Goal: Information Seeking & Learning: Learn about a topic

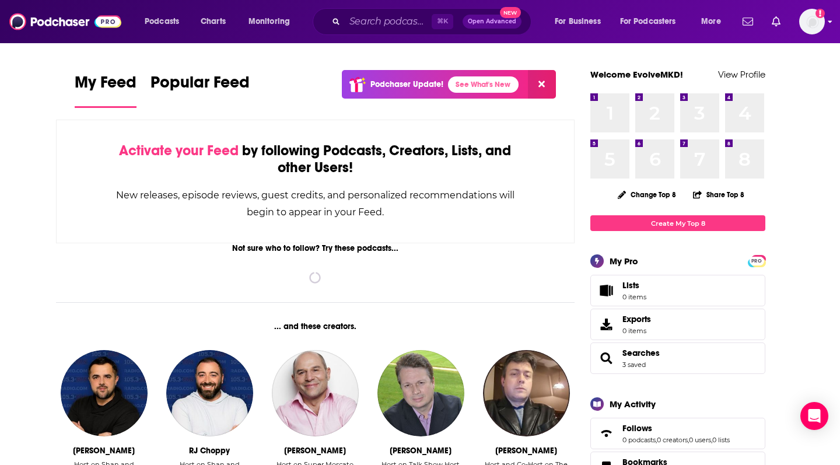
click at [803, 21] on img "Logged in as EvolveMKD" at bounding box center [812, 22] width 26 height 26
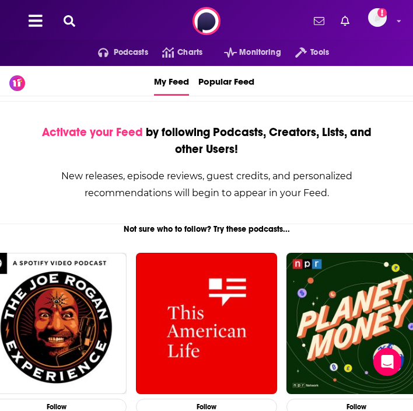
click at [66, 18] on icon at bounding box center [70, 21] width 12 height 12
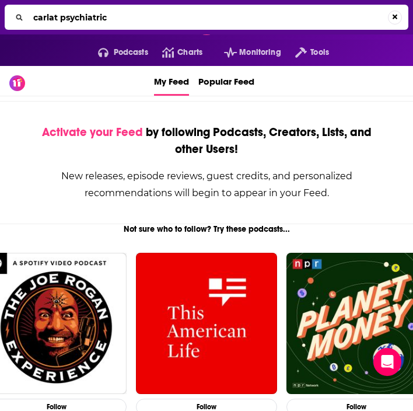
type input "carlat psychiatric"
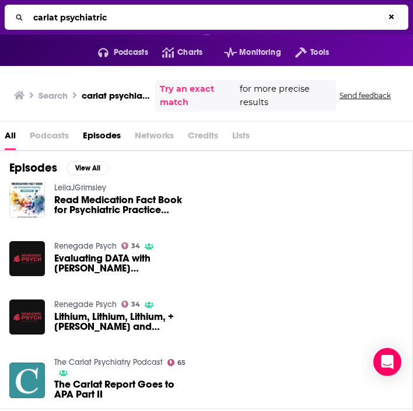
click at [28, 379] on img "The Carlat Report Goes to APA Part II" at bounding box center [27, 380] width 36 height 36
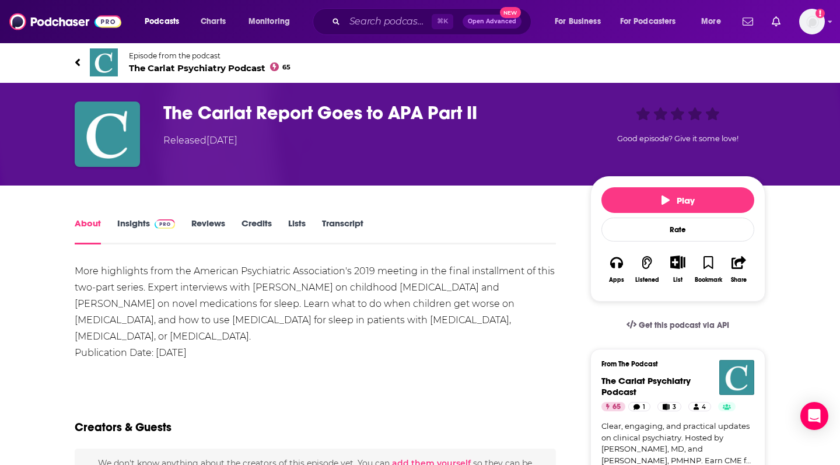
click at [195, 68] on span "The Carlat Psychiatry Podcast 65" at bounding box center [210, 67] width 162 height 11
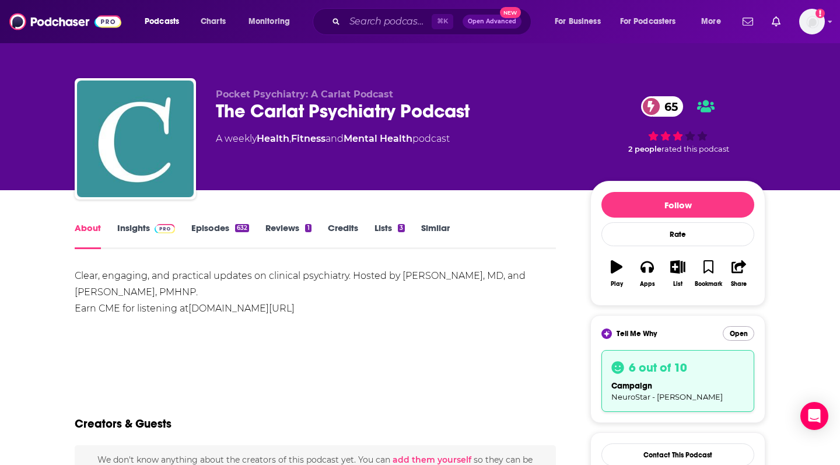
click at [743, 329] on button "Open" at bounding box center [739, 333] width 32 height 15
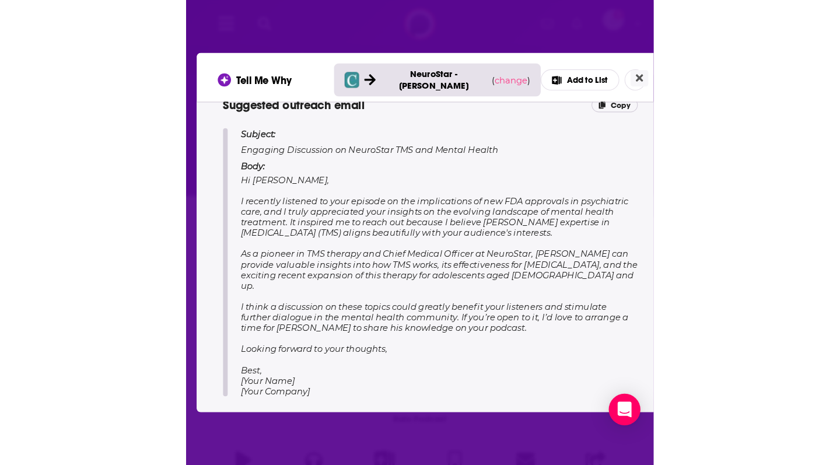
scroll to position [591, 0]
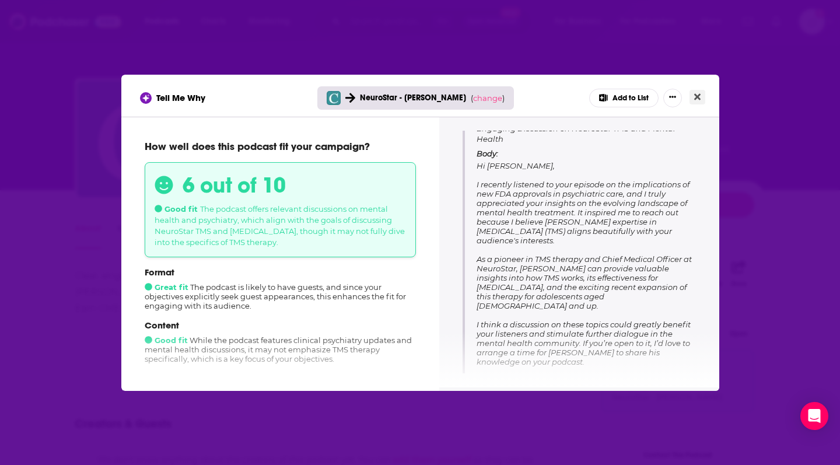
click at [697, 101] on icon "Close" at bounding box center [697, 96] width 6 height 9
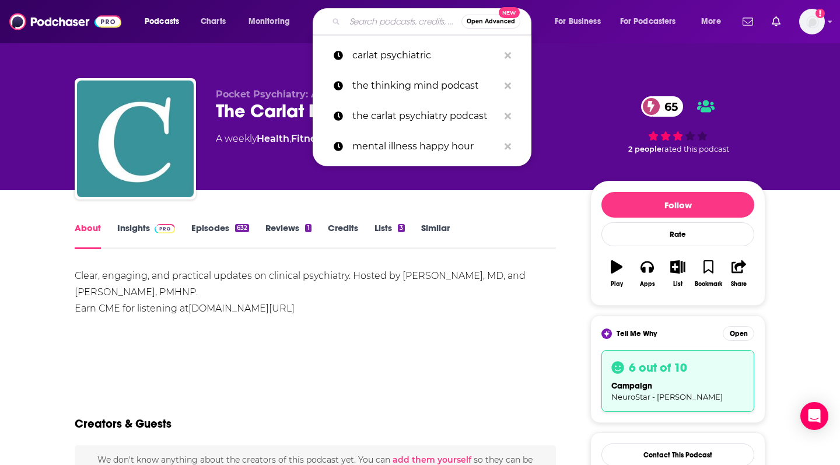
click at [369, 18] on input "Search podcasts, credits, & more..." at bounding box center [403, 21] width 117 height 19
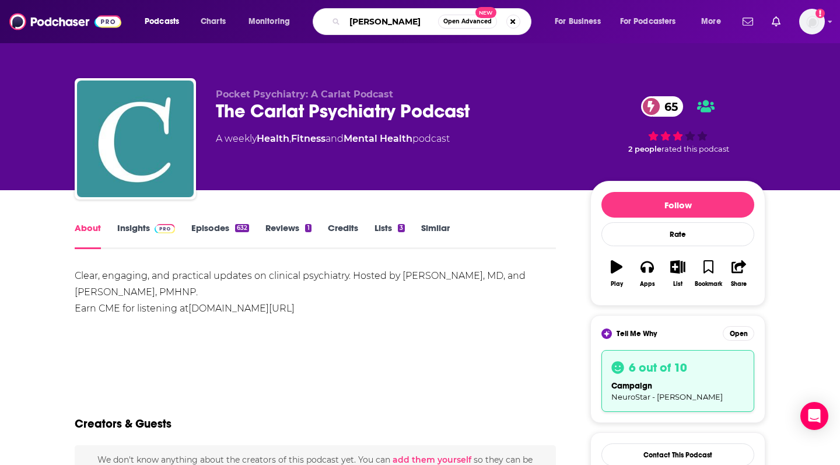
type input "dr.hyman"
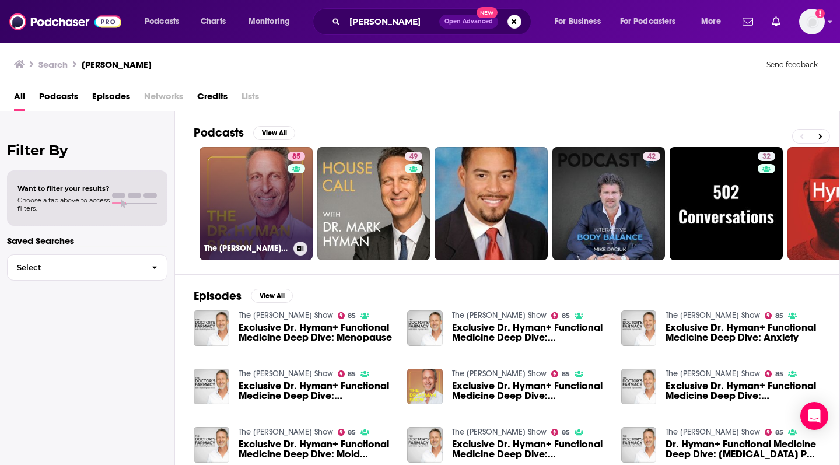
click at [250, 184] on link "85 The Dr. Hyman Show" at bounding box center [256, 203] width 113 height 113
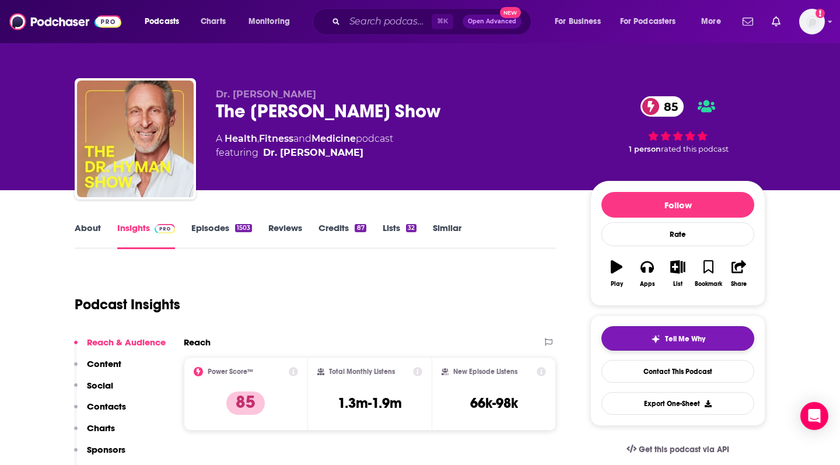
click at [701, 337] on span "Tell Me Why" at bounding box center [685, 338] width 40 height 9
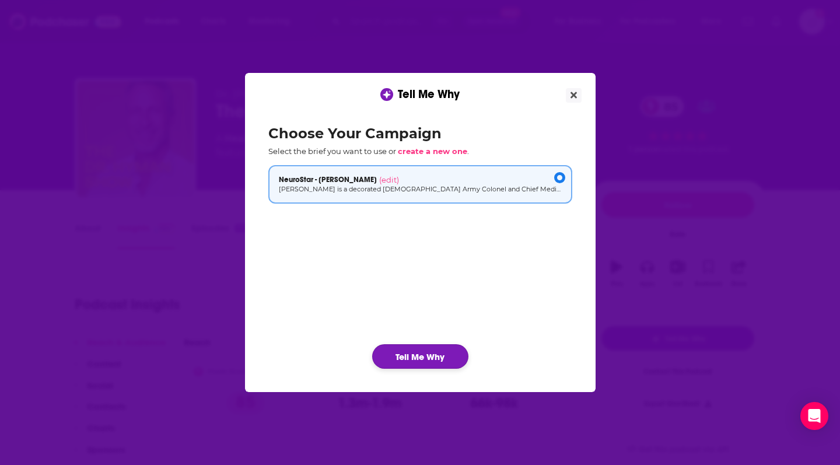
click at [448, 357] on button "Tell Me Why" at bounding box center [420, 356] width 96 height 25
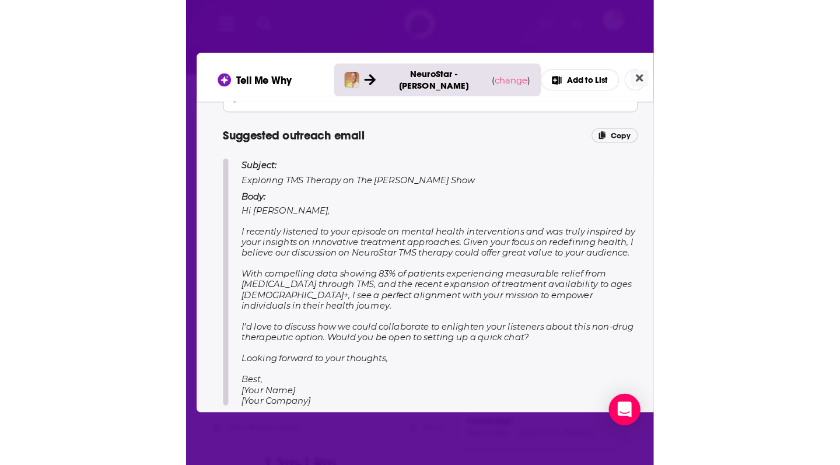
scroll to position [552, 0]
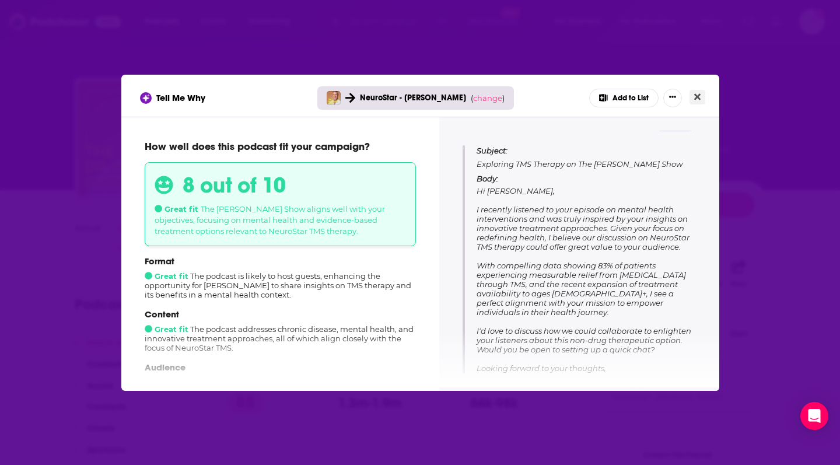
click at [696, 95] on icon "Close" at bounding box center [697, 96] width 6 height 6
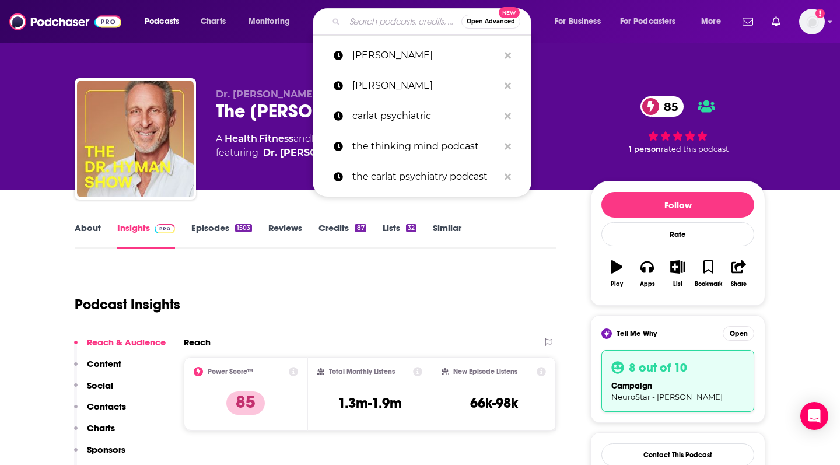
click at [354, 22] on input "Search podcasts, credits, & more..." at bounding box center [403, 21] width 117 height 19
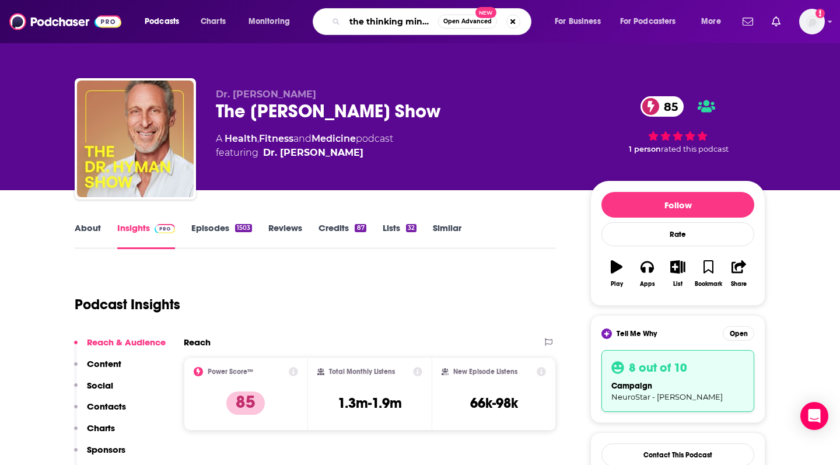
type input "the thinking mind podcast"
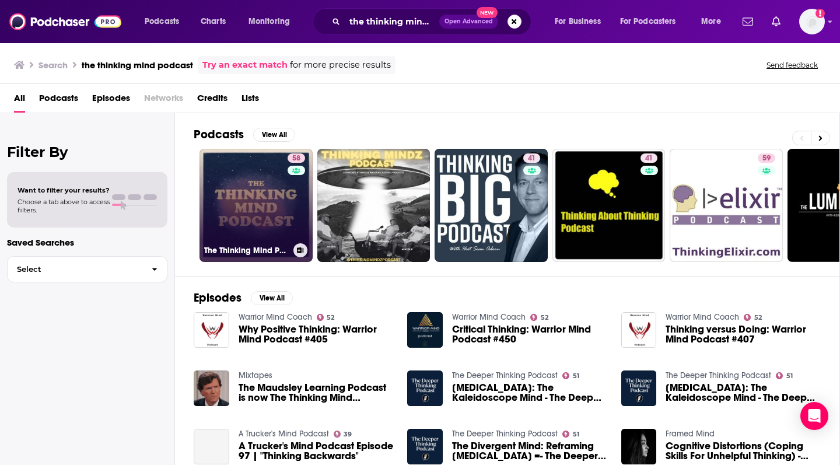
click at [240, 214] on link "58 The Thinking Mind Podcast: Psychiatry & Psychotherapy" at bounding box center [256, 205] width 113 height 113
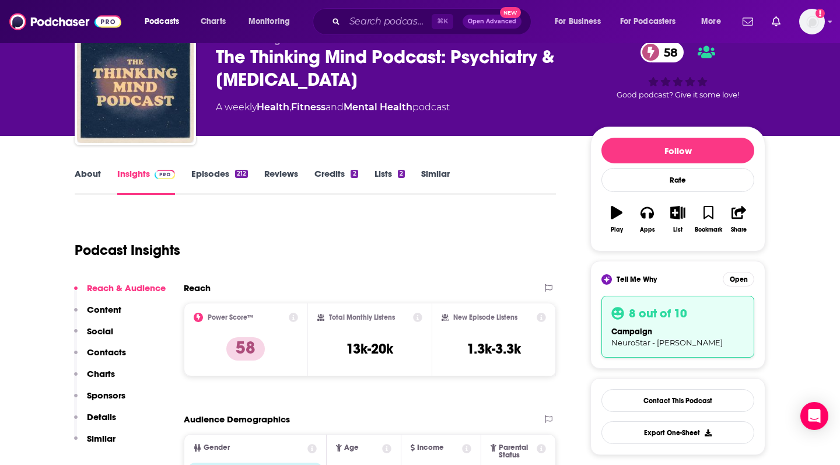
scroll to position [166, 0]
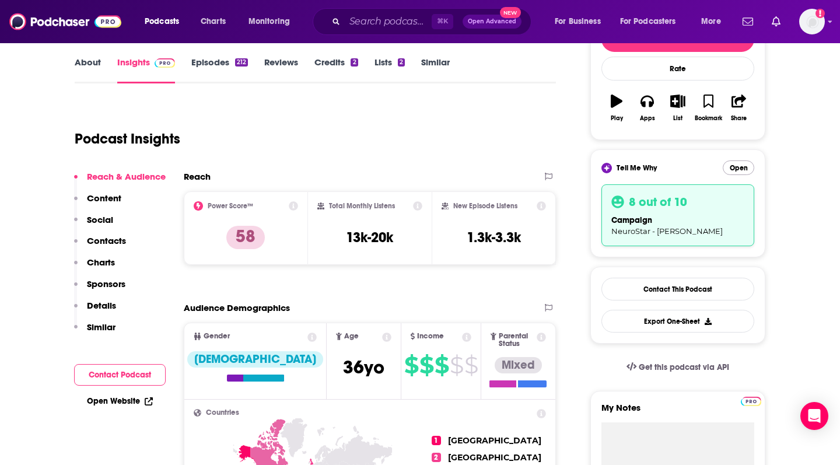
click at [742, 164] on button "Open" at bounding box center [739, 167] width 32 height 15
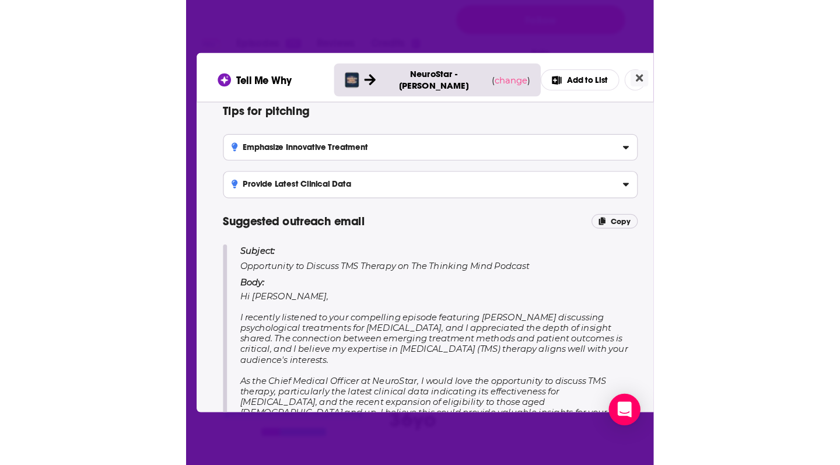
scroll to position [321, 0]
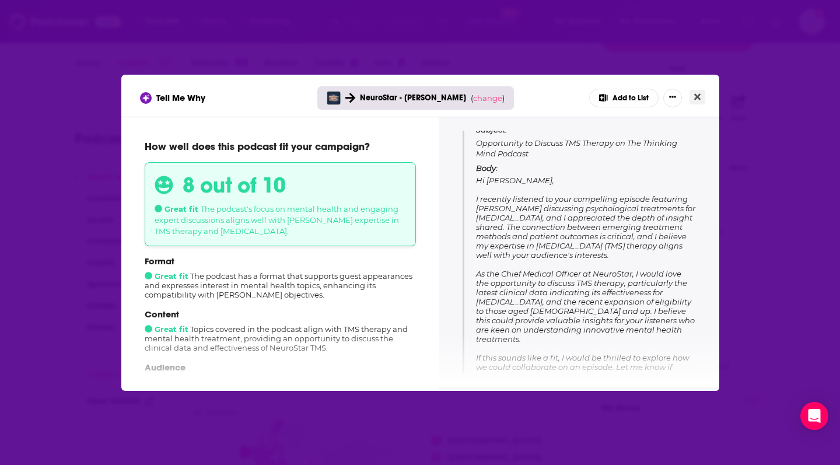
click at [699, 95] on icon "Close" at bounding box center [697, 96] width 6 height 6
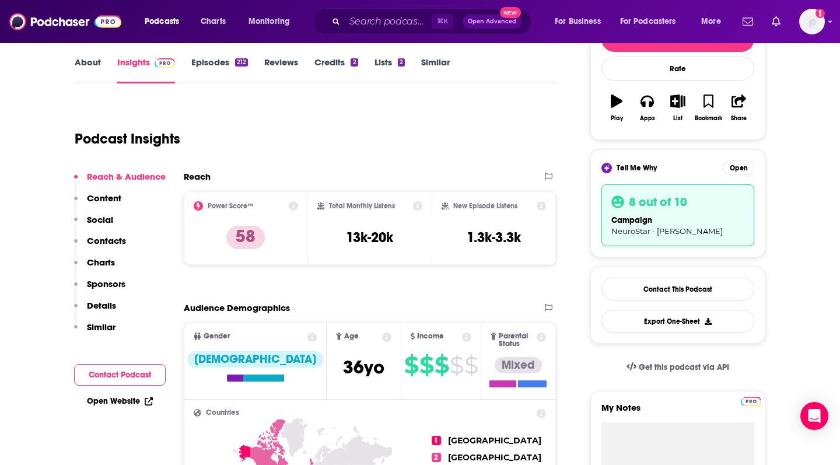
scroll to position [166, 0]
click at [365, 25] on input "Search podcasts, credits, & more..." at bounding box center [388, 21] width 87 height 19
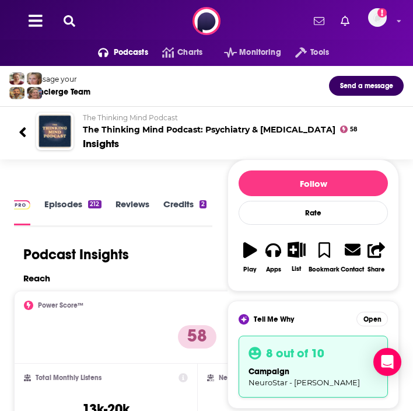
scroll to position [0, 0]
click at [66, 16] on icon at bounding box center [70, 21] width 12 height 12
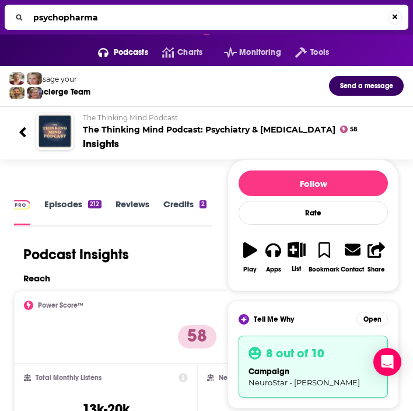
type input "psychopharmacology"
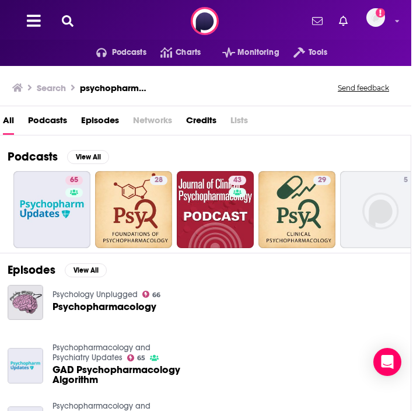
scroll to position [0, 2]
click at [68, 22] on icon at bounding box center [68, 21] width 12 height 12
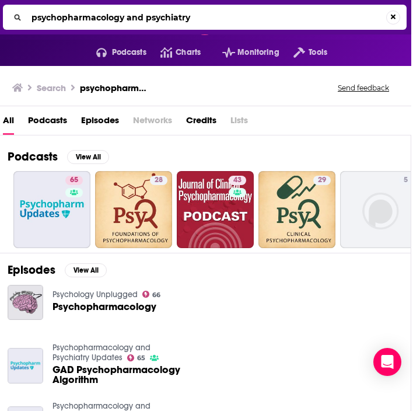
type input "psychopharmacology and psychiatry"
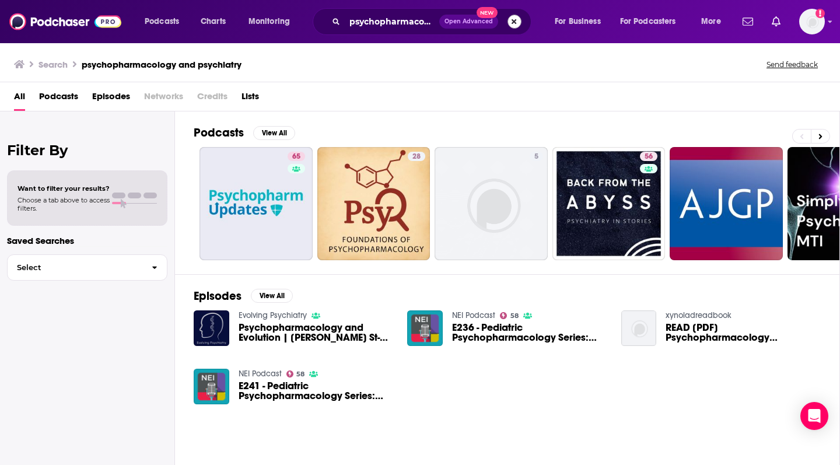
click at [515, 27] on button "Search podcasts, credits, & more..." at bounding box center [515, 22] width 14 height 14
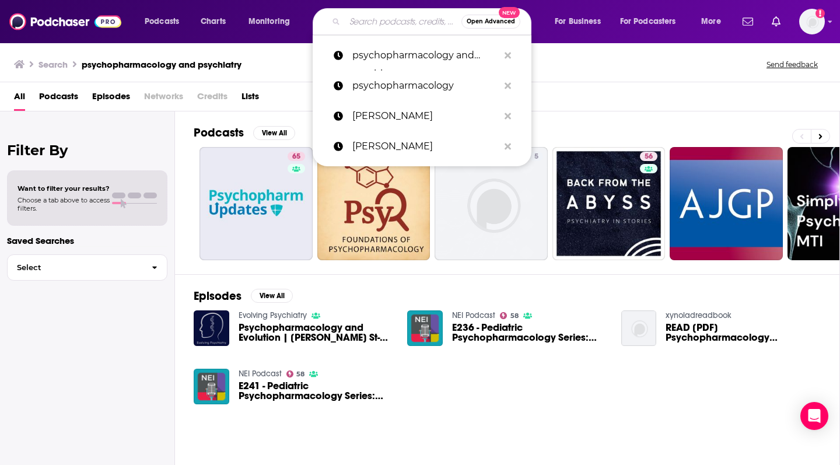
paste input "Psychopharmacology and Psychiatry Updates"
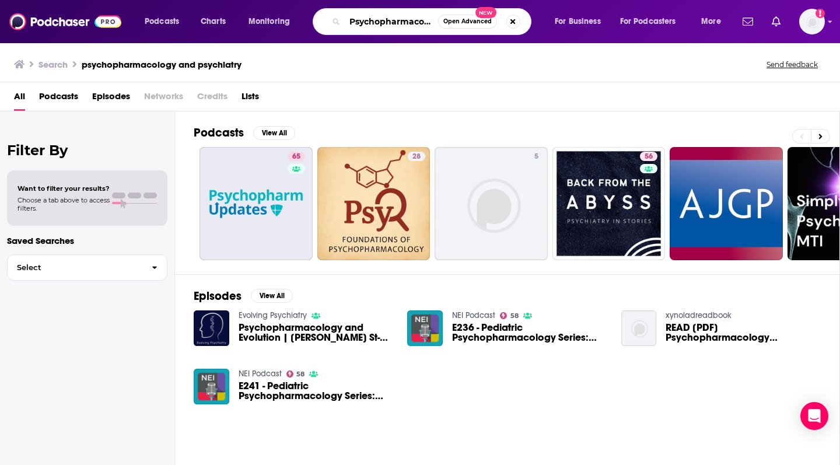
type input "Psychopharmacology and Psychiatry Updates"
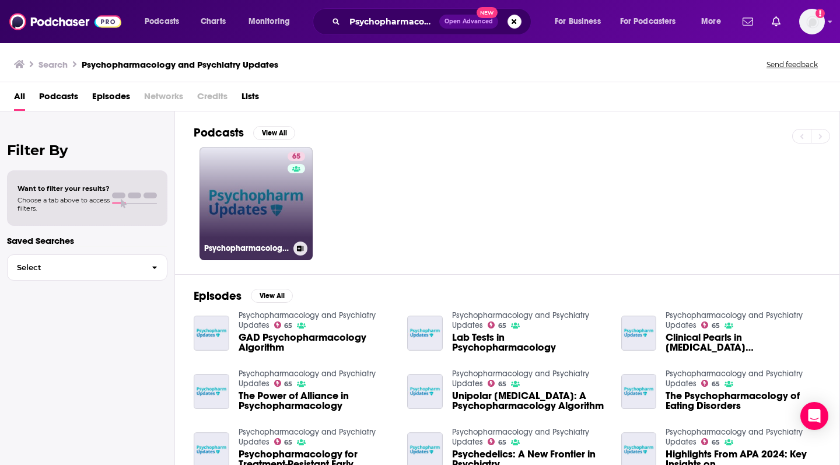
click at [243, 216] on link "65 Psychopharmacology and Psychiatry Updates" at bounding box center [256, 203] width 113 height 113
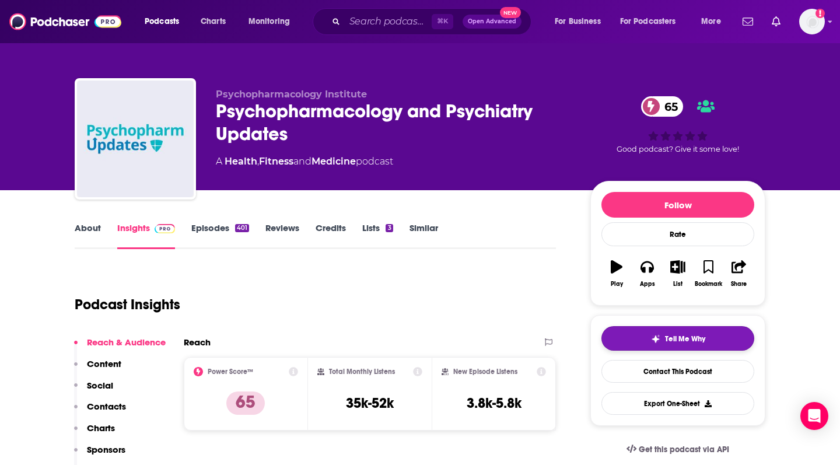
click at [630, 331] on button "Tell Me Why" at bounding box center [678, 338] width 153 height 25
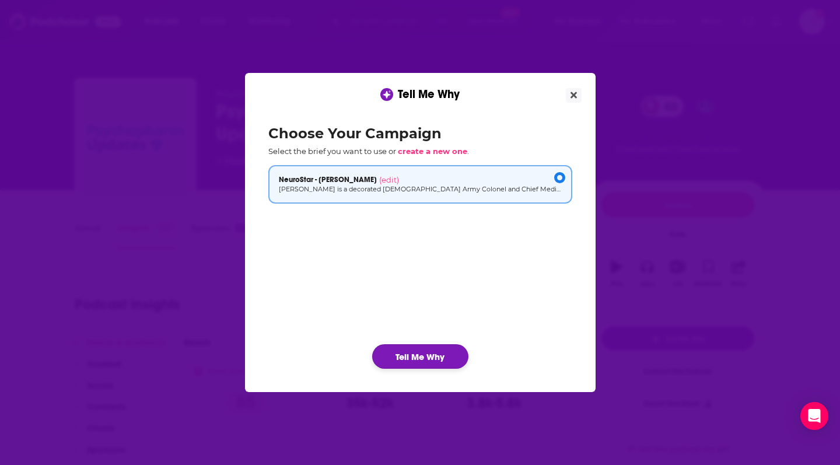
click at [424, 349] on button "Tell Me Why" at bounding box center [420, 356] width 96 height 25
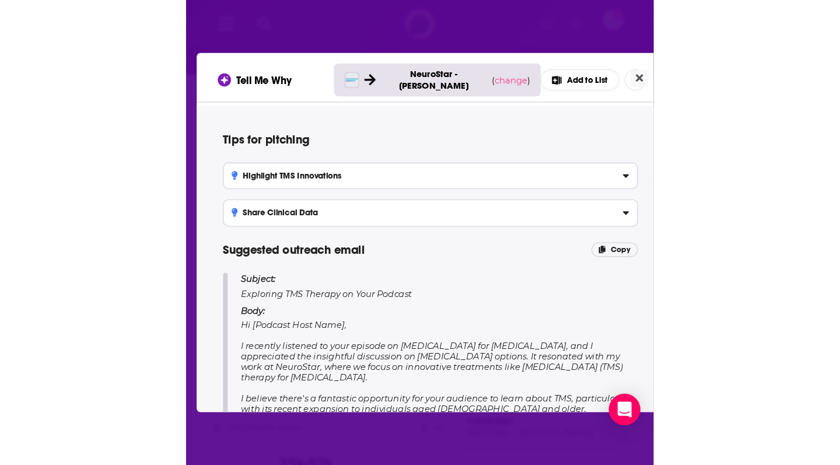
scroll to position [480, 0]
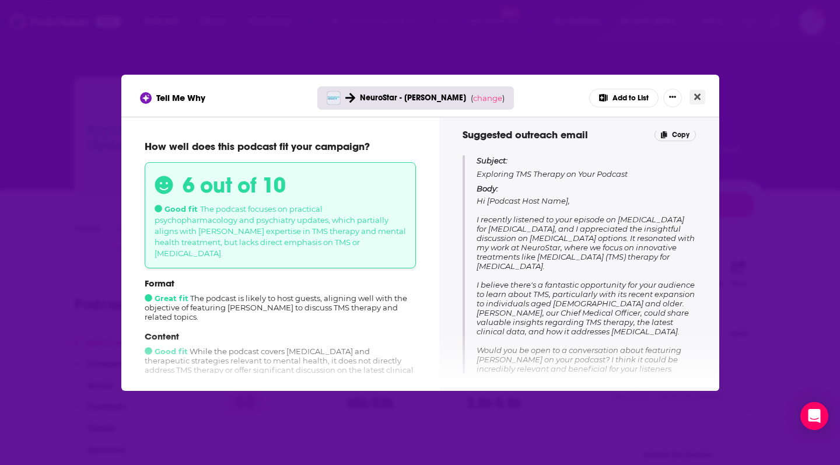
click at [697, 99] on icon "Close" at bounding box center [697, 96] width 6 height 9
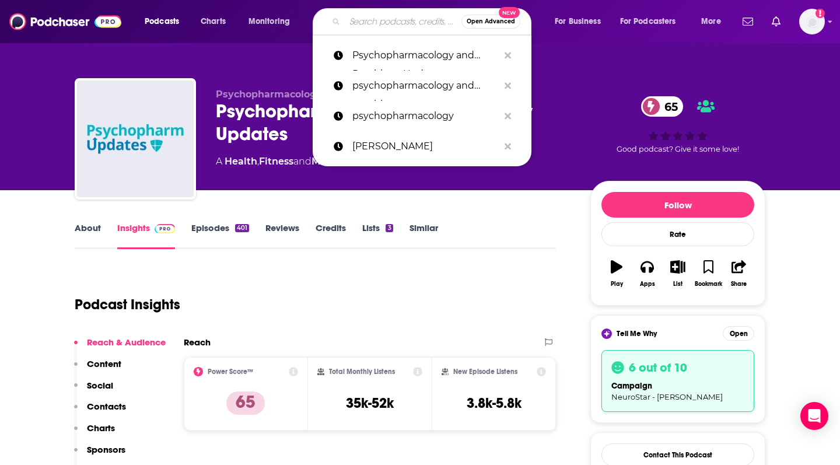
click at [357, 22] on input "Search podcasts, credits, & more..." at bounding box center [403, 21] width 117 height 19
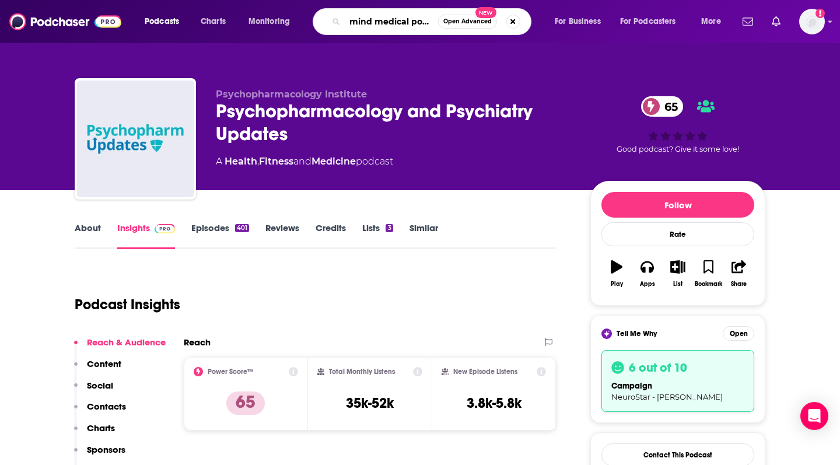
type input "mind medical podcast pitch"
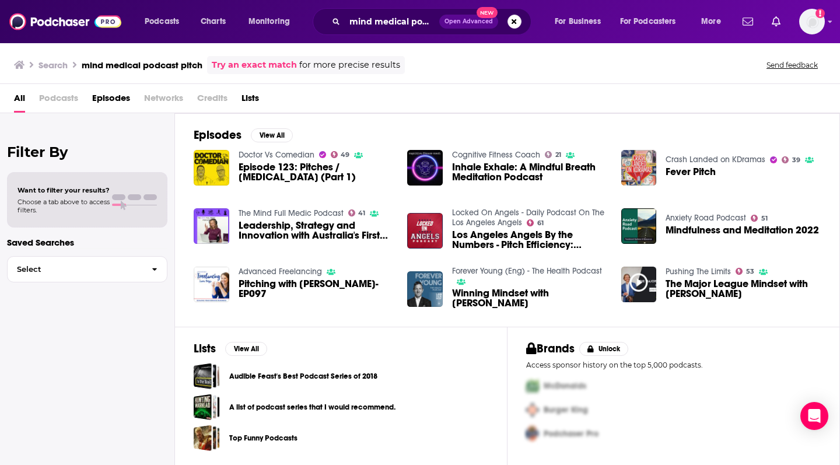
click at [57, 95] on span "Podcasts" at bounding box center [58, 101] width 39 height 24
click at [15, 98] on span "All" at bounding box center [19, 101] width 11 height 24
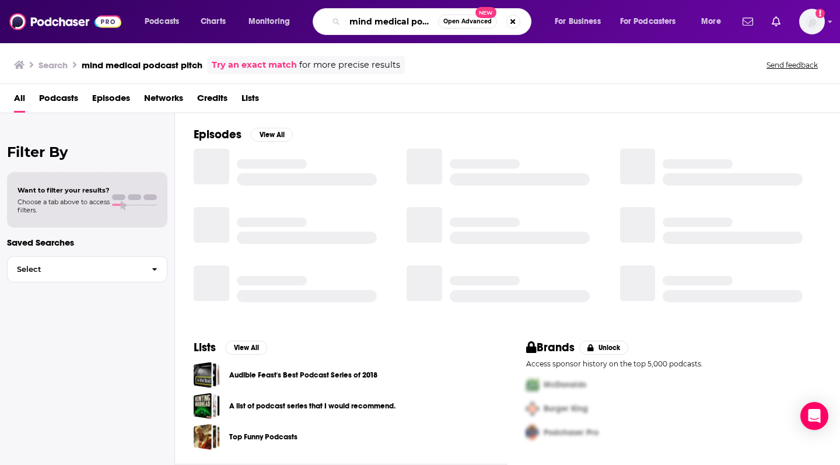
click at [379, 23] on input "mind medical podcast pitch" at bounding box center [391, 21] width 93 height 19
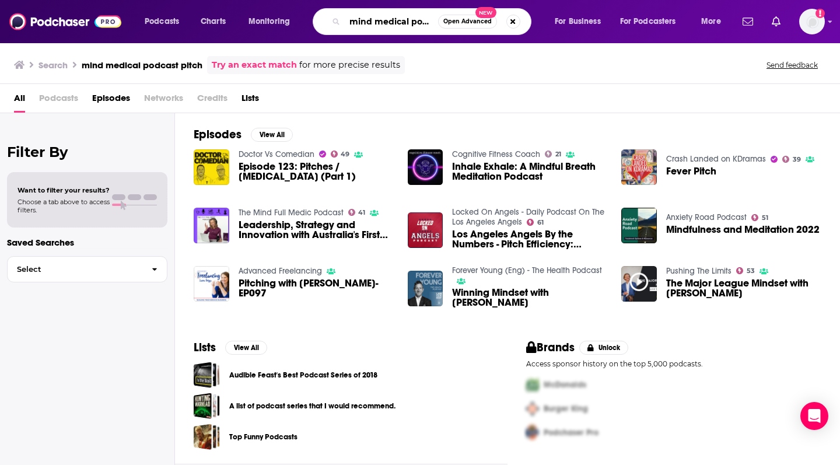
click at [379, 23] on input "mind medical podcast pitch" at bounding box center [391, 21] width 93 height 19
type input "medical mind"
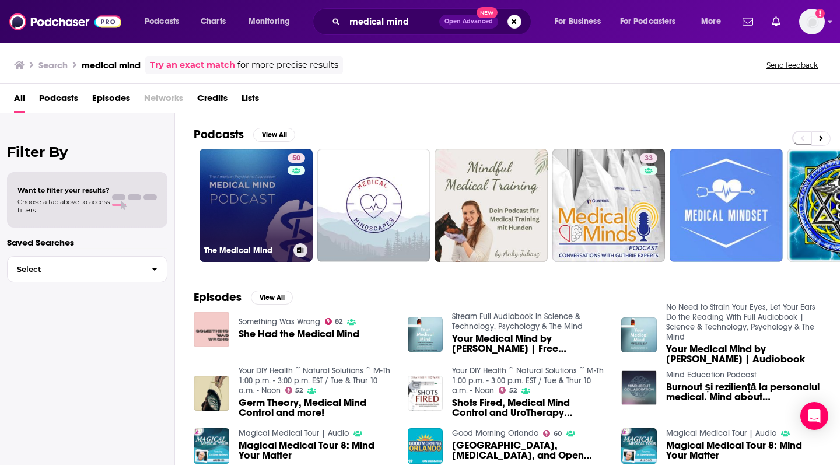
click at [238, 174] on link "50 The Medical Mind" at bounding box center [256, 205] width 113 height 113
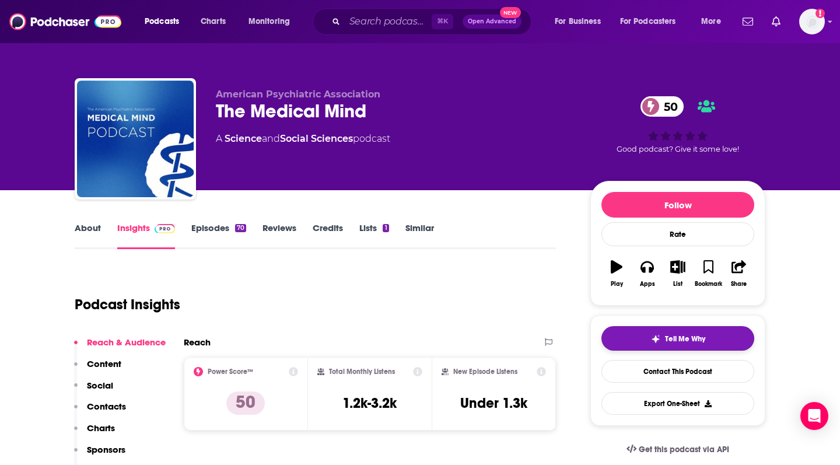
click at [637, 337] on button "Tell Me Why" at bounding box center [678, 338] width 153 height 25
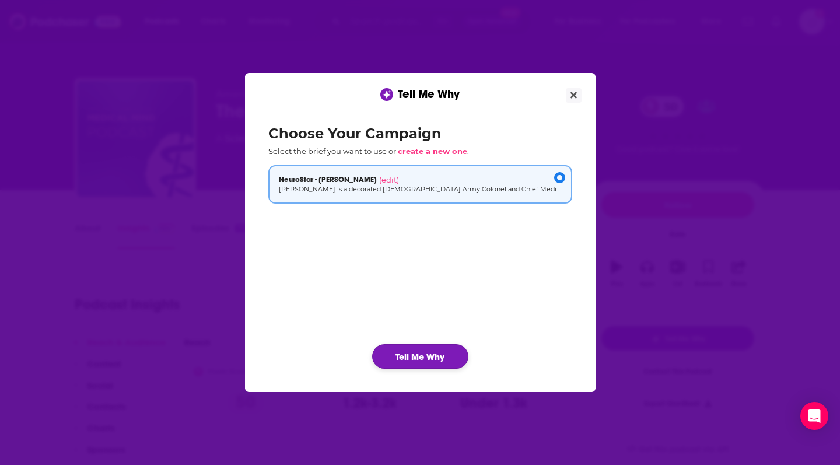
click at [420, 354] on button "Tell Me Why" at bounding box center [420, 356] width 96 height 25
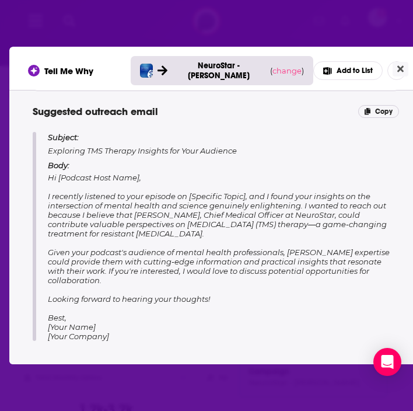
scroll to position [582, 0]
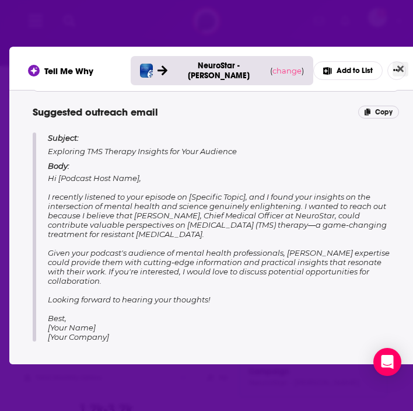
click at [399, 69] on icon "Close" at bounding box center [400, 68] width 6 height 9
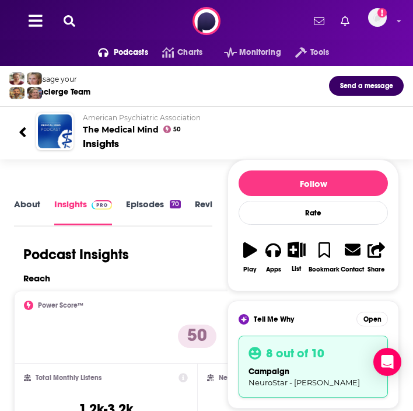
click at [66, 18] on icon at bounding box center [70, 21] width 12 height 12
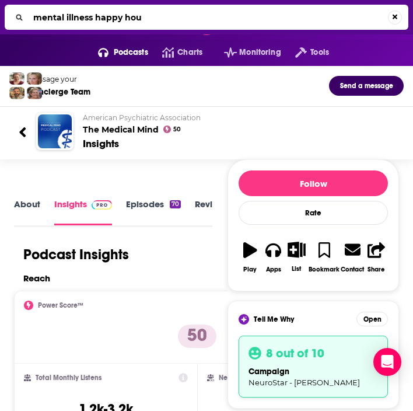
type input "mental illness happy hour"
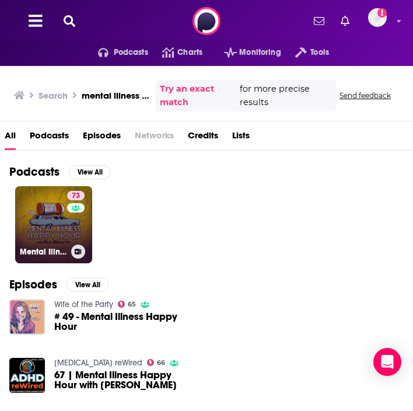
click at [55, 228] on link "73 Mental Illness Happy Hour" at bounding box center [53, 224] width 77 height 77
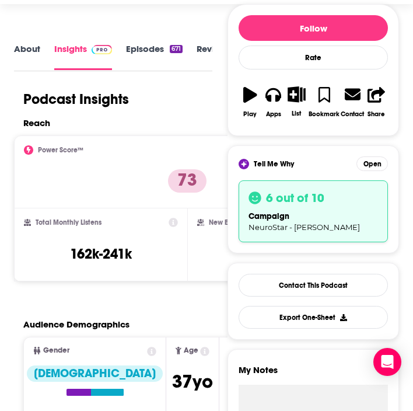
scroll to position [156, 0]
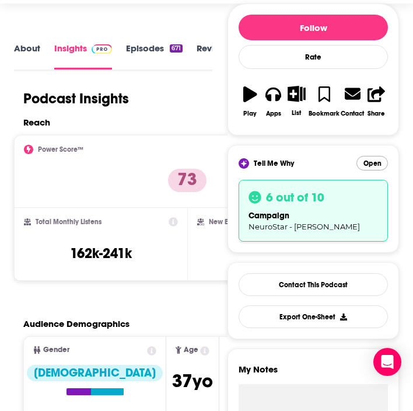
click at [371, 165] on button "Open" at bounding box center [373, 163] width 32 height 15
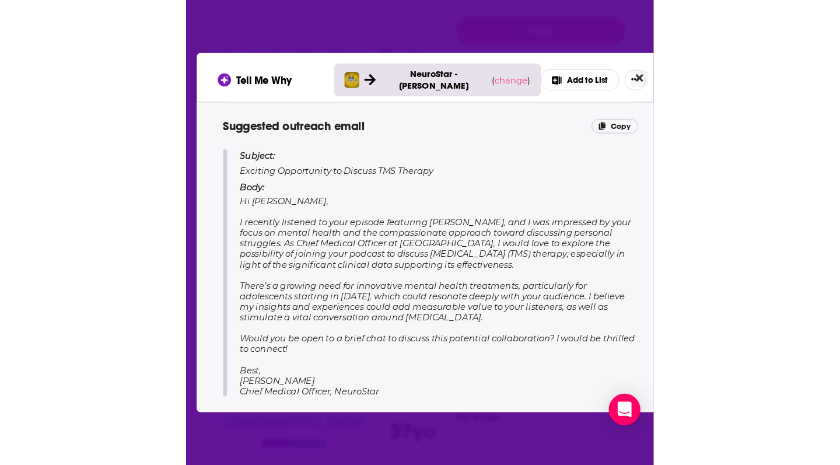
scroll to position [610, 0]
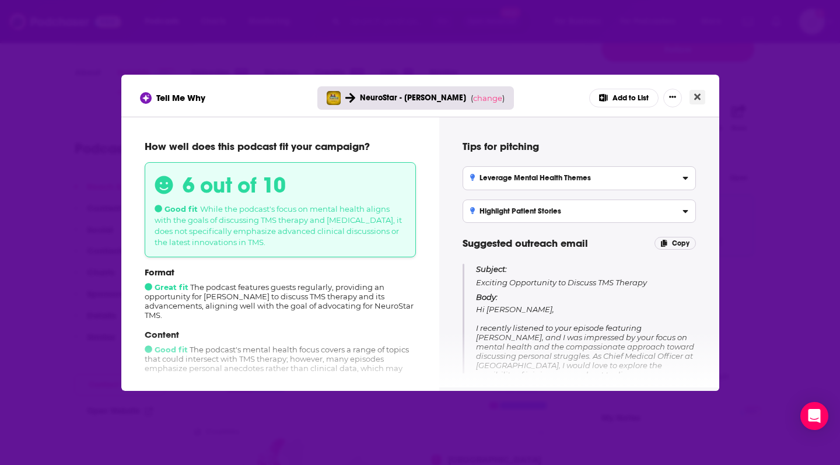
click at [697, 95] on icon "Close" at bounding box center [697, 96] width 6 height 9
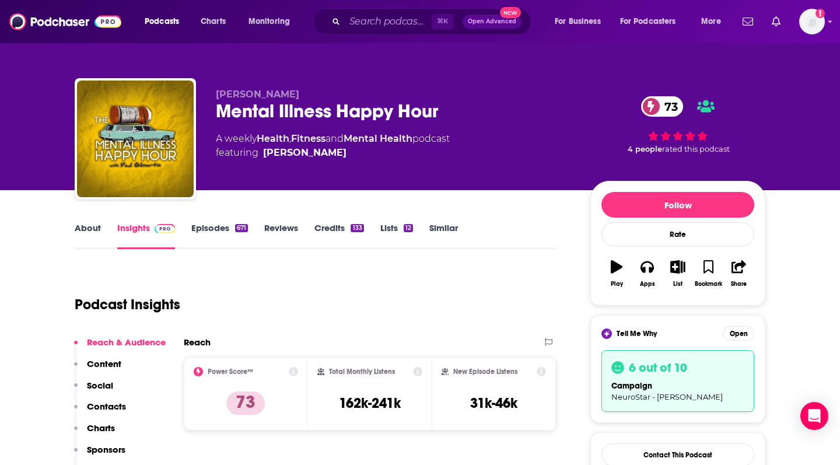
scroll to position [156, 0]
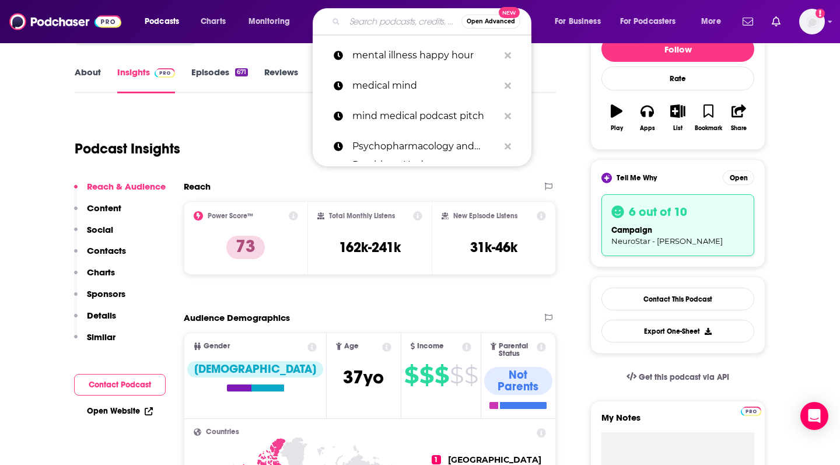
click at [372, 25] on input "Search podcasts, credits, & more..." at bounding box center [403, 21] width 117 height 19
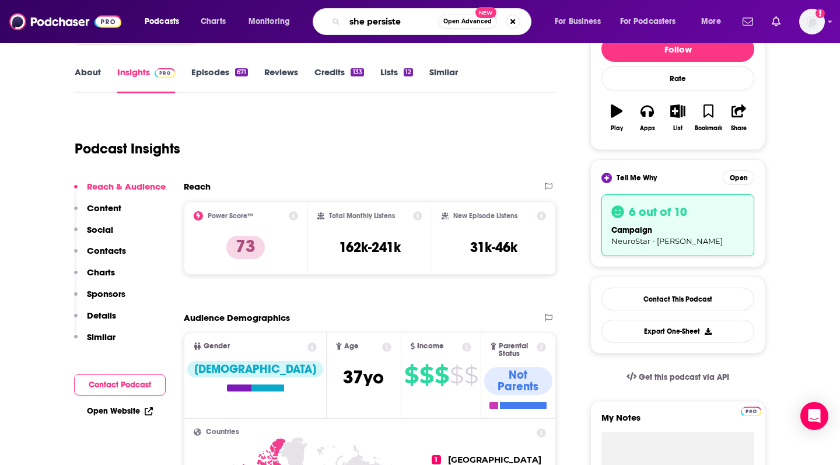
type input "she persisted"
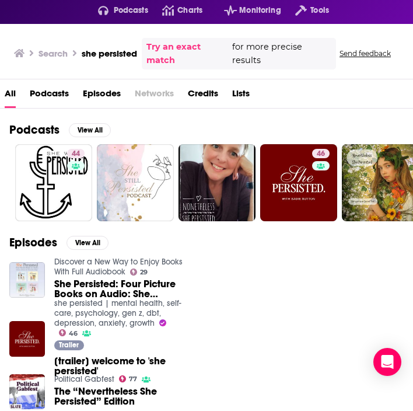
scroll to position [43, 0]
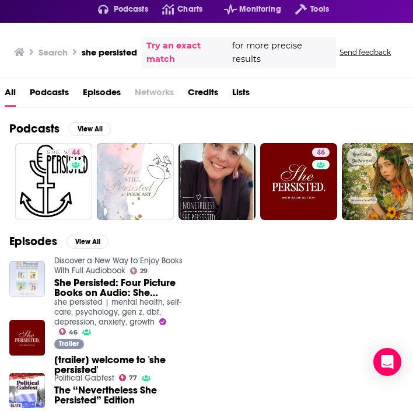
click at [25, 279] on img "She Persisted: Four Picture Books on Audio: She Persisted; She Persisted Around…" at bounding box center [27, 279] width 36 height 36
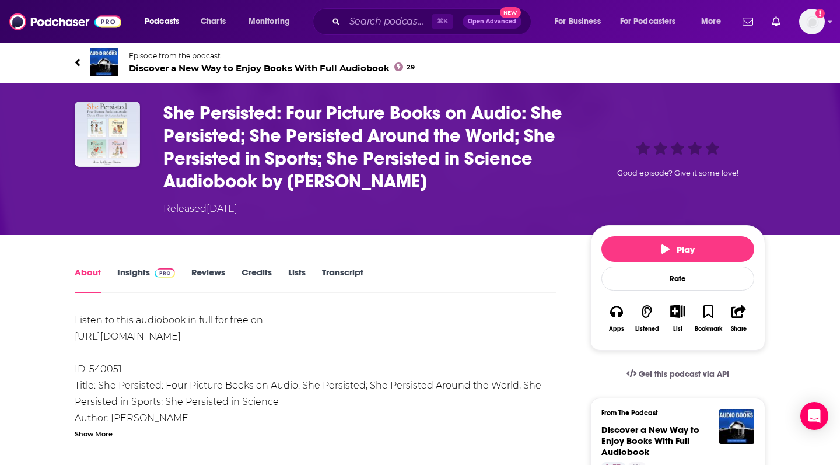
click at [78, 61] on icon at bounding box center [77, 62] width 5 height 8
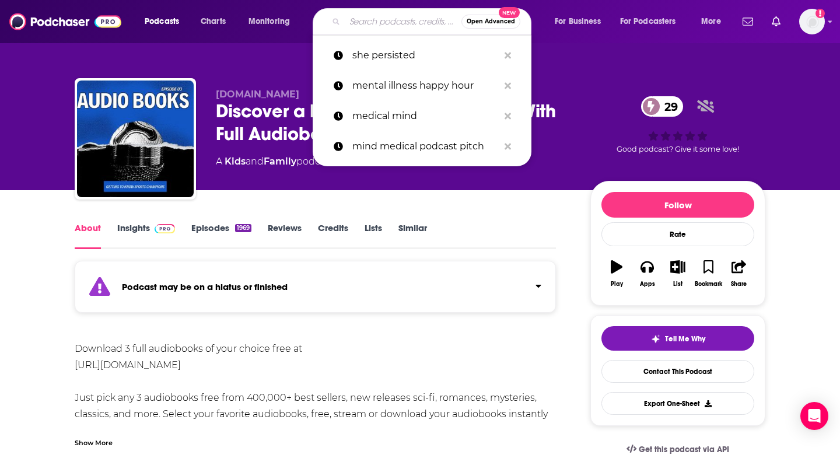
click at [403, 19] on input "Search podcasts, credits, & more..." at bounding box center [403, 21] width 117 height 19
click at [373, 19] on input "Search podcasts, credits, & more..." at bounding box center [403, 21] width 117 height 19
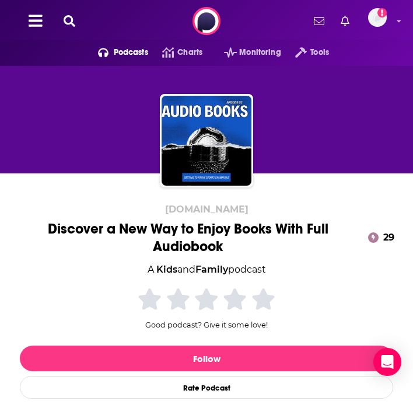
click at [72, 22] on icon at bounding box center [70, 21] width 12 height 12
click at [68, 17] on icon at bounding box center [70, 21] width 12 height 12
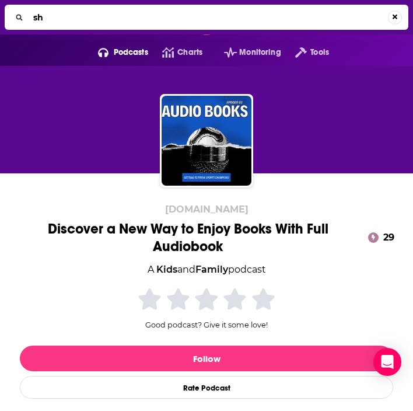
type input "s"
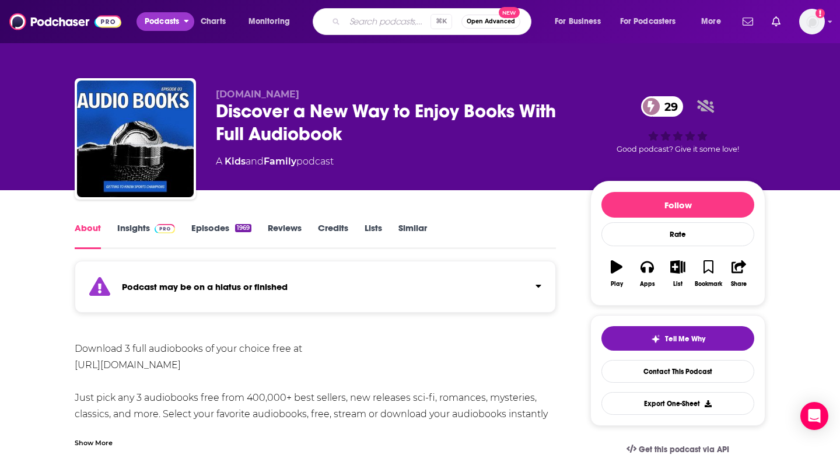
click at [152, 19] on span "Podcasts" at bounding box center [162, 21] width 34 height 16
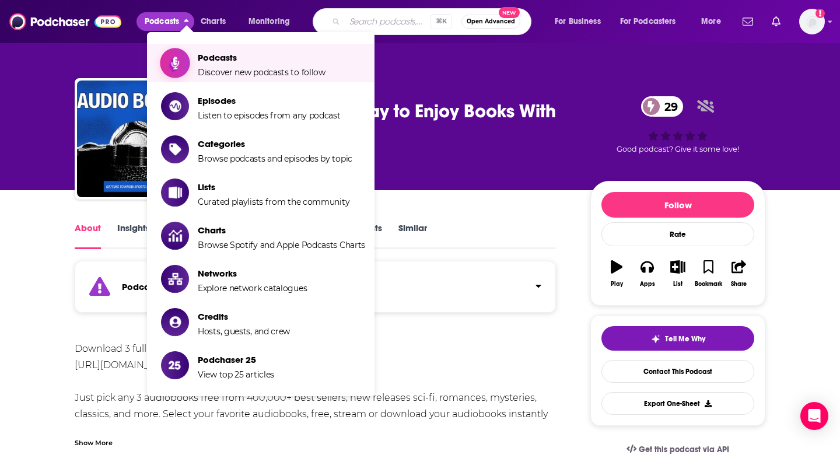
click at [182, 62] on icon "Show item sub-menu" at bounding box center [175, 62] width 15 height 15
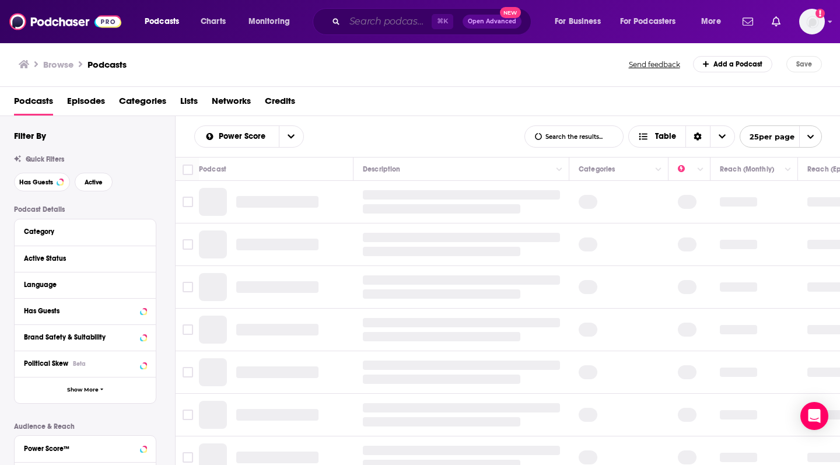
click at [386, 23] on input "Search podcasts, credits, & more..." at bounding box center [388, 21] width 87 height 19
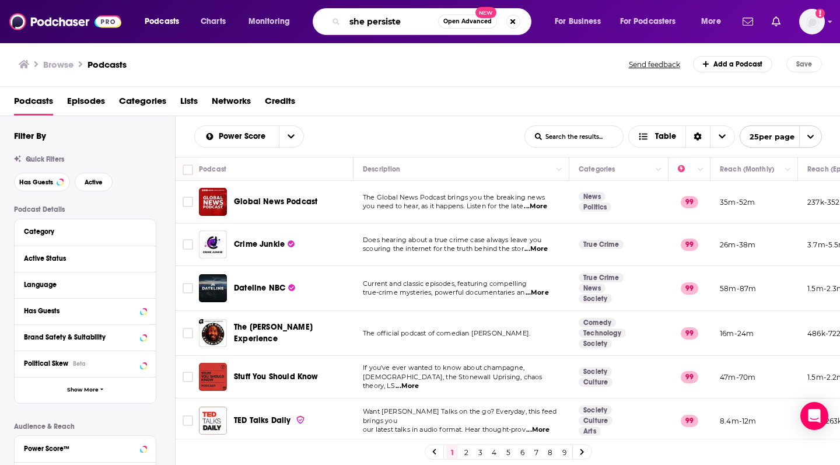
type input "she persisted"
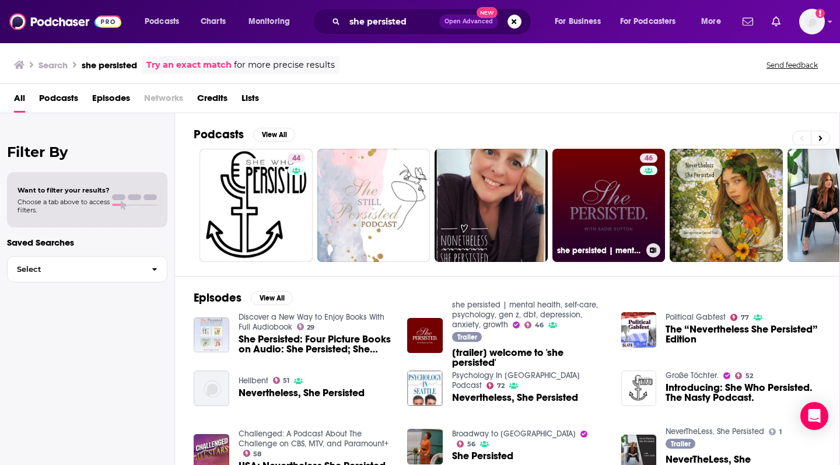
click at [413, 186] on link "46 she persisted | mental health, self-care, psychology, gen z, dbt, depression…" at bounding box center [609, 205] width 113 height 113
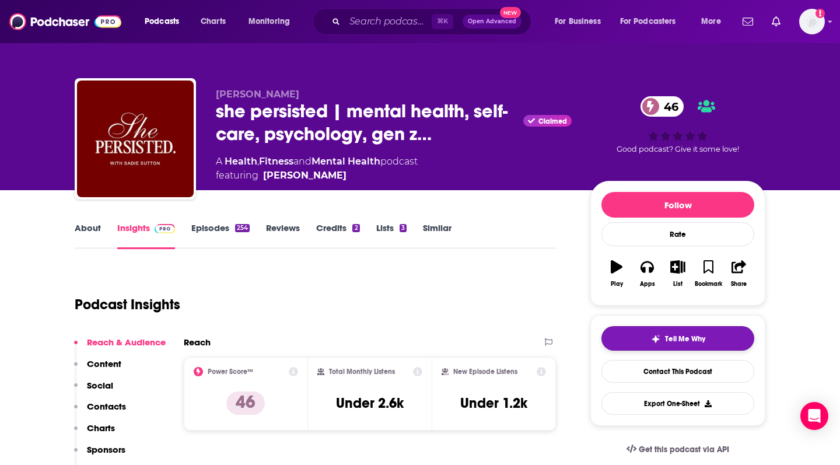
click at [413, 341] on button "Tell Me Why" at bounding box center [678, 338] width 153 height 25
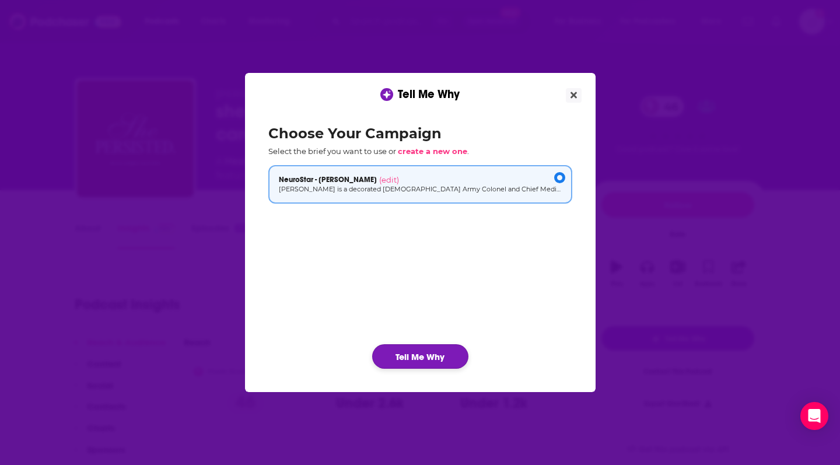
click at [413, 355] on button "Tell Me Why" at bounding box center [420, 356] width 96 height 25
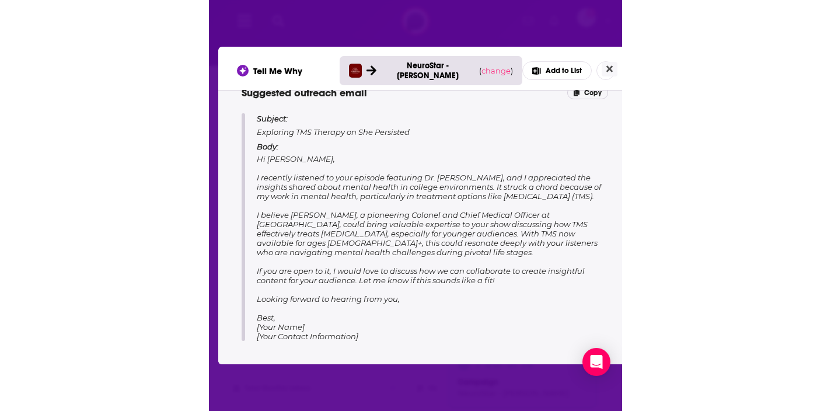
scroll to position [580, 0]
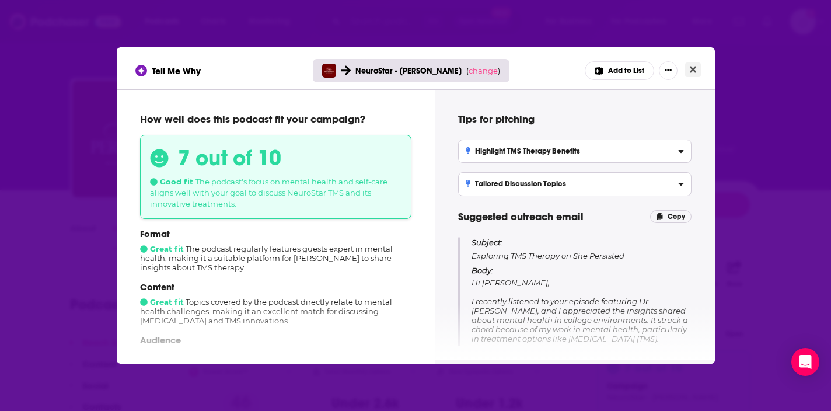
click at [413, 66] on icon "Close" at bounding box center [693, 69] width 6 height 9
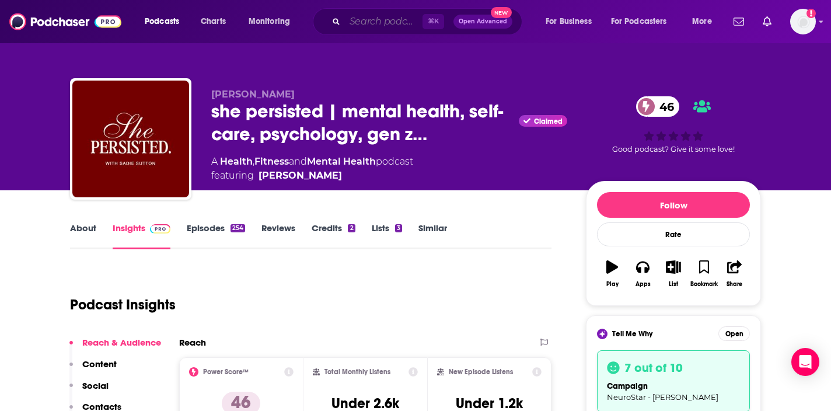
click at [387, 23] on input "Search podcasts, credits, & more..." at bounding box center [384, 21] width 78 height 19
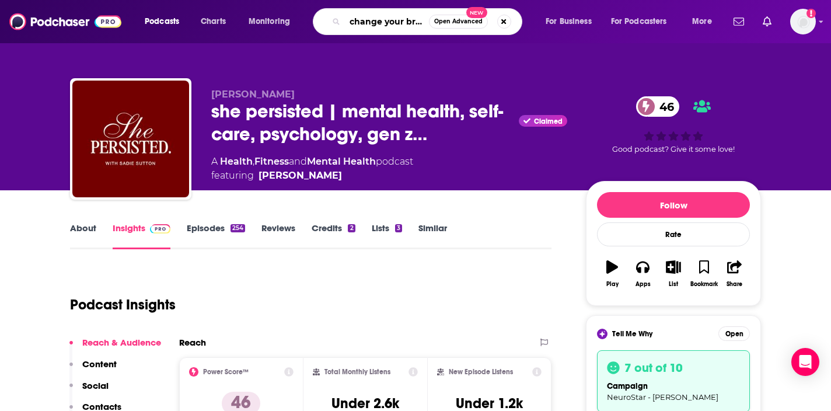
type input "change your brain every day"
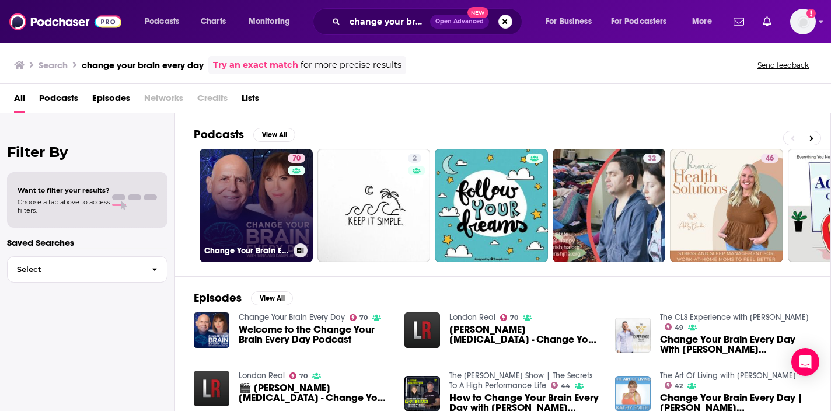
click at [244, 177] on link "70 Change Your Brain Every Day" at bounding box center [256, 205] width 113 height 113
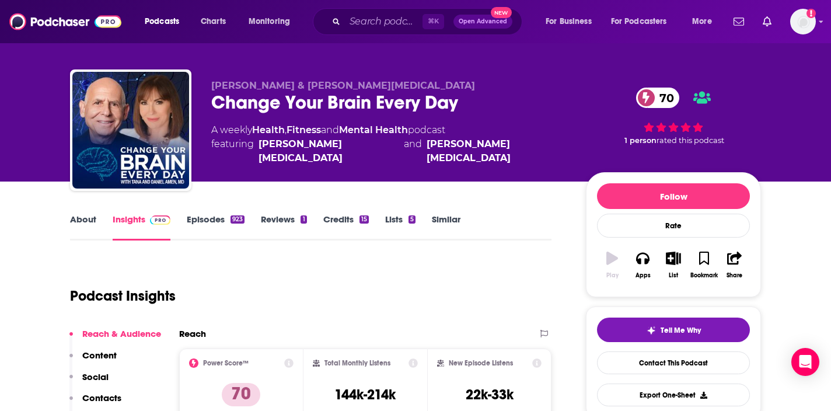
scroll to position [100, 0]
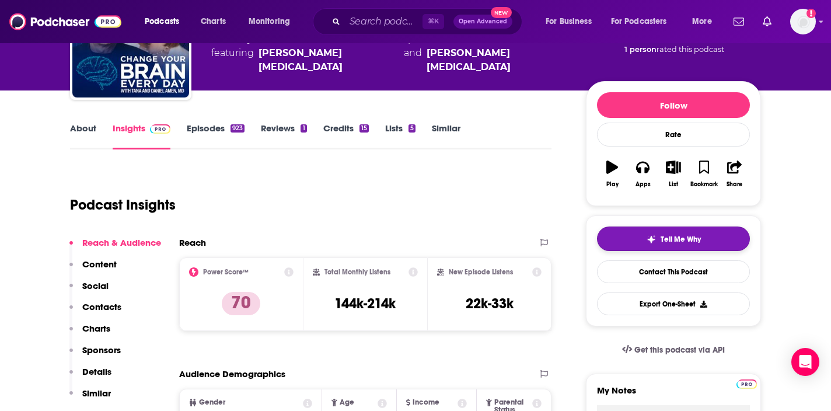
click at [413, 242] on button "Tell Me Why" at bounding box center [673, 238] width 153 height 25
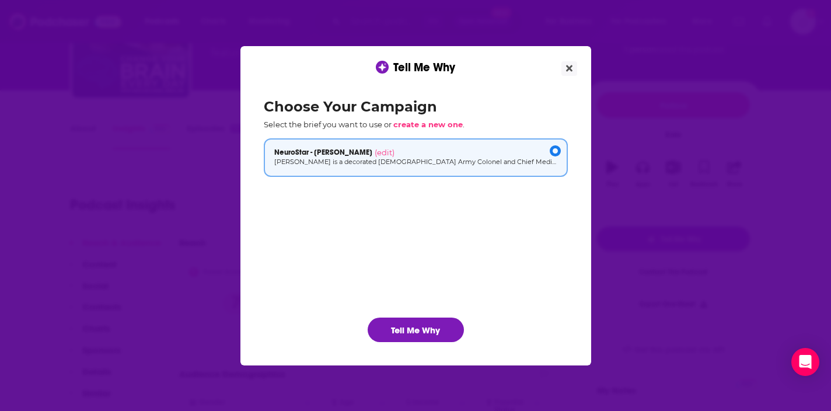
scroll to position [0, 0]
click at [408, 326] on button "Tell Me Why" at bounding box center [416, 329] width 96 height 25
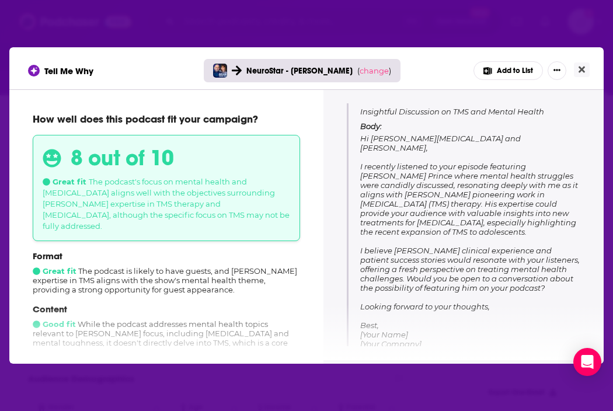
scroll to position [146, 0]
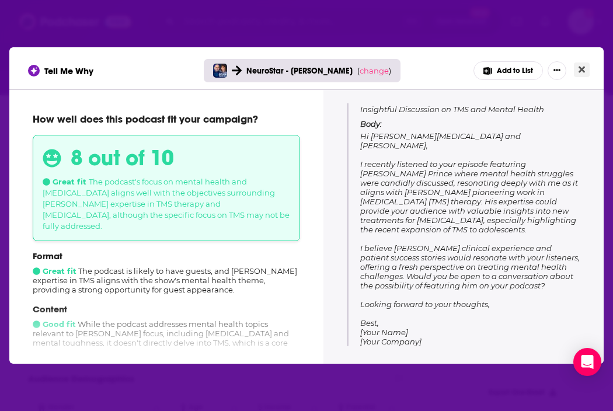
click at [413, 71] on icon "Close" at bounding box center [581, 70] width 6 height 6
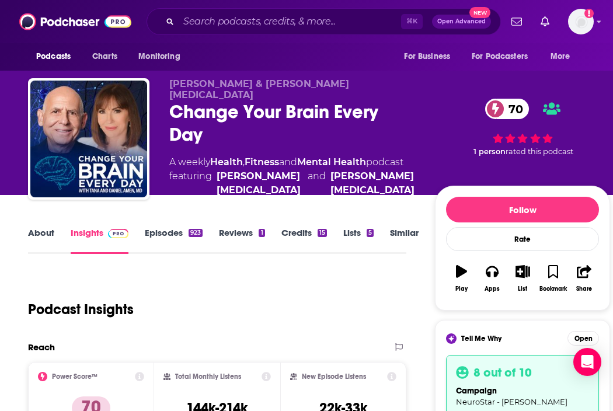
scroll to position [100, 0]
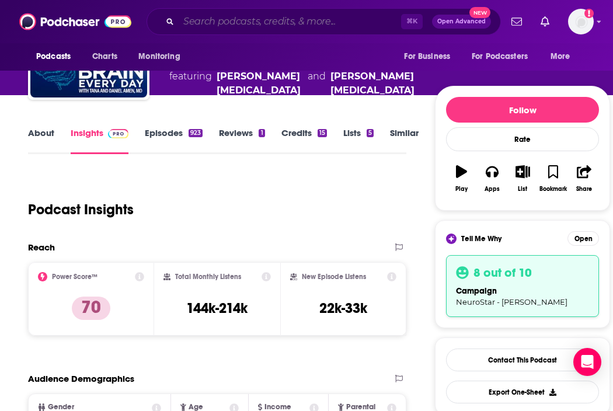
click at [246, 28] on input "Search podcasts, credits, & more..." at bounding box center [290, 21] width 222 height 19
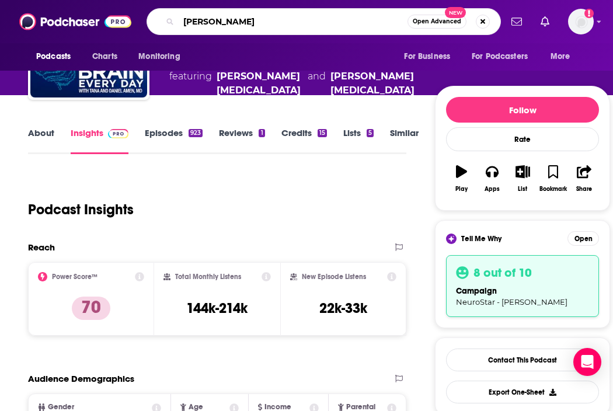
type input "Peter attic"
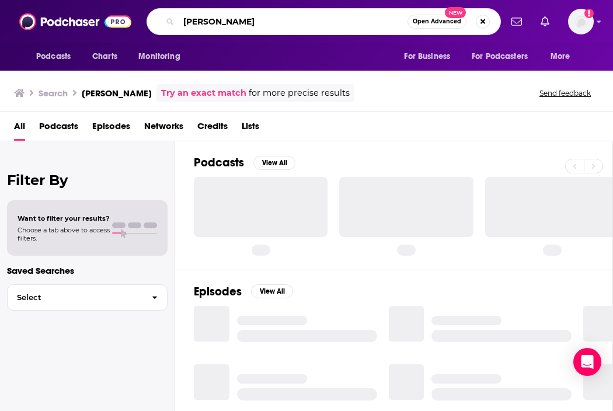
click at [243, 25] on input "Peter attic" at bounding box center [293, 21] width 229 height 19
type input "Peter attia"
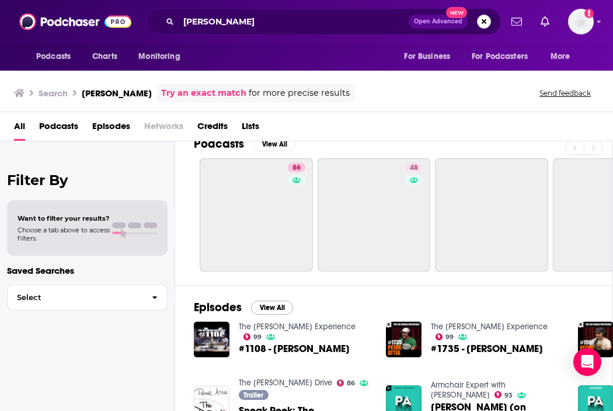
scroll to position [30, 0]
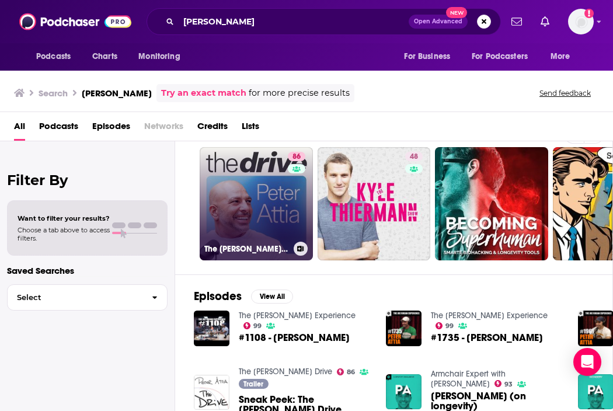
click at [251, 197] on link "86 The Peter Attia Drive" at bounding box center [256, 203] width 113 height 113
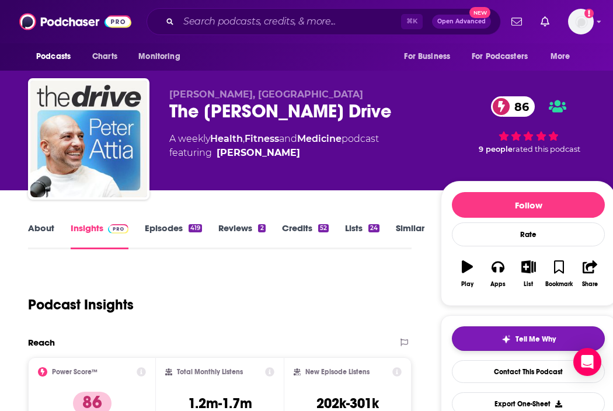
click at [413, 344] on button "Tell Me Why" at bounding box center [528, 338] width 153 height 25
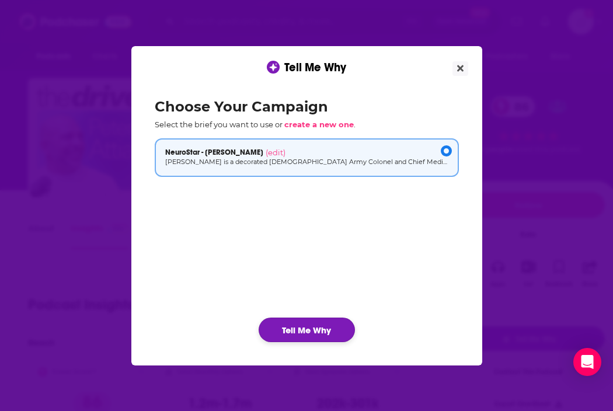
click at [302, 331] on button "Tell Me Why" at bounding box center [306, 329] width 96 height 25
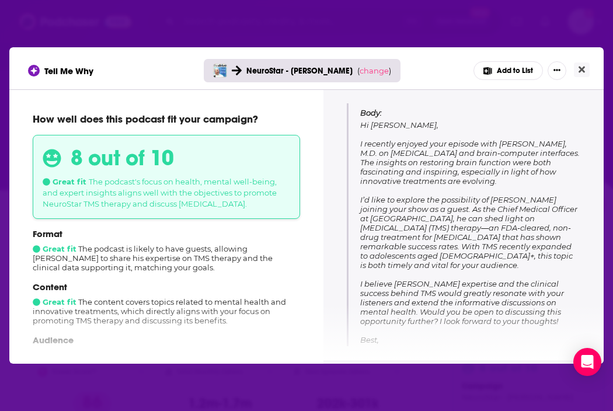
scroll to position [156, 0]
click at [413, 69] on icon "Close" at bounding box center [581, 69] width 6 height 9
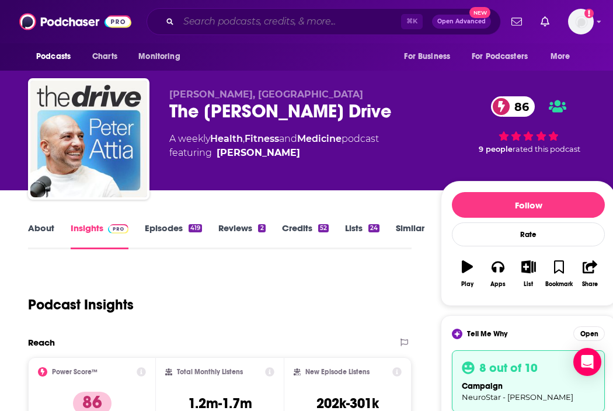
click at [233, 18] on input "Search podcasts, credits, & more..." at bounding box center [290, 21] width 222 height 19
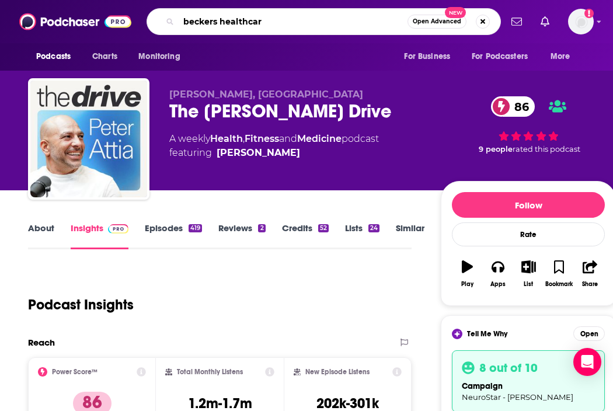
type input "beckers healthcare"
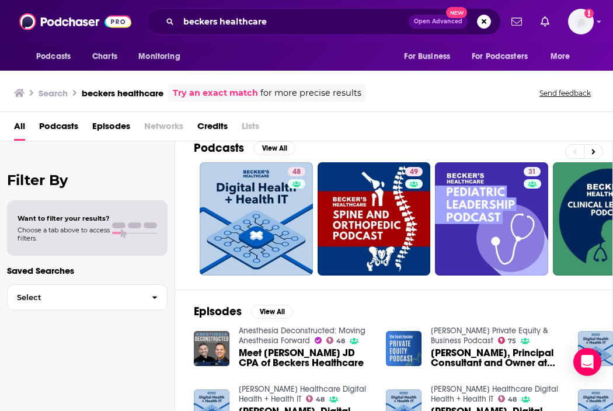
scroll to position [16, 0]
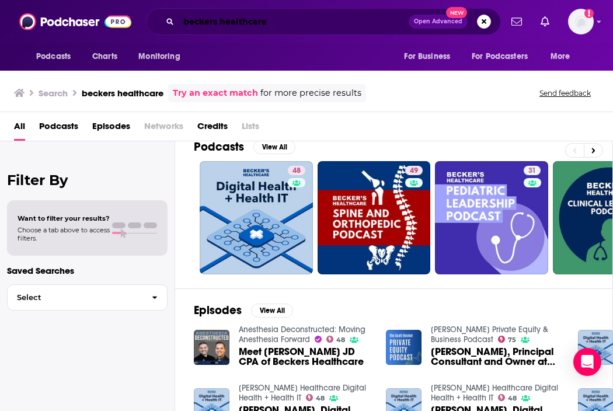
click at [283, 27] on input "beckers healthcare" at bounding box center [294, 21] width 230 height 19
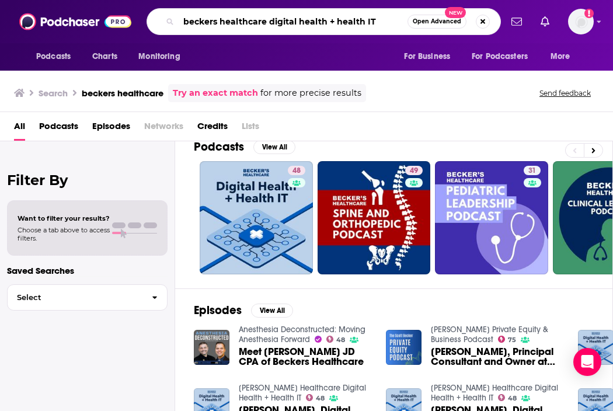
type input "beckers healthcare digital health + health IT"
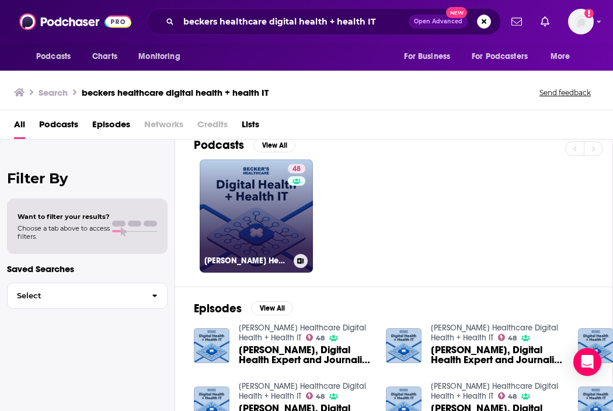
click at [242, 216] on link "48 Becker’s Healthcare Digital Health + Health IT" at bounding box center [256, 215] width 113 height 113
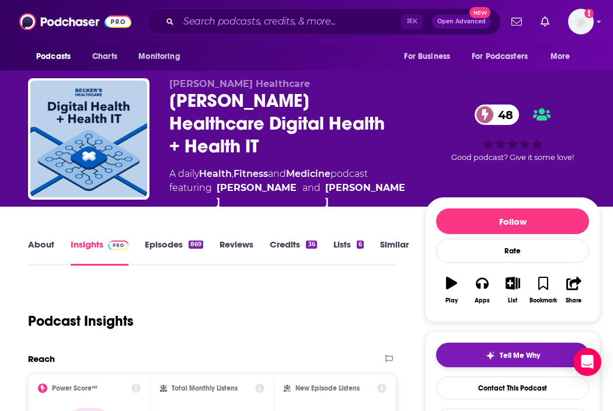
click at [413, 343] on button "Tell Me Why" at bounding box center [512, 355] width 153 height 25
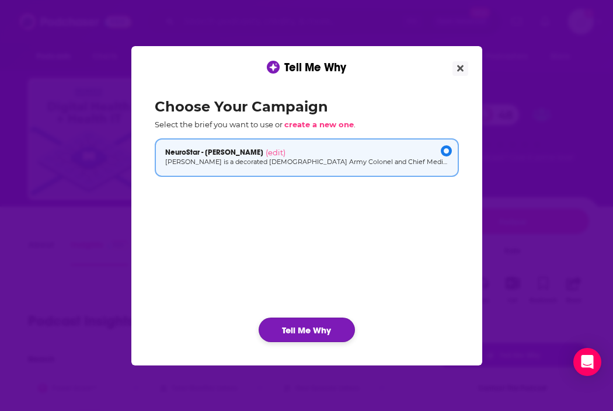
click at [299, 336] on button "Tell Me Why" at bounding box center [306, 329] width 96 height 25
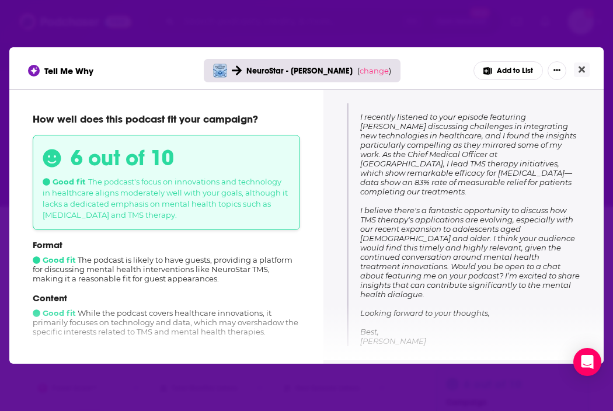
scroll to position [189, 0]
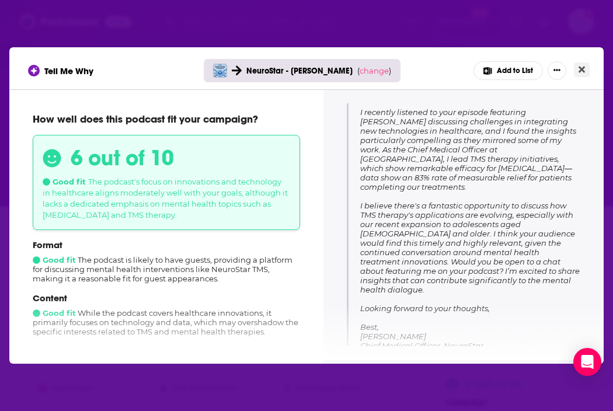
click at [413, 75] on button "Close" at bounding box center [582, 69] width 16 height 15
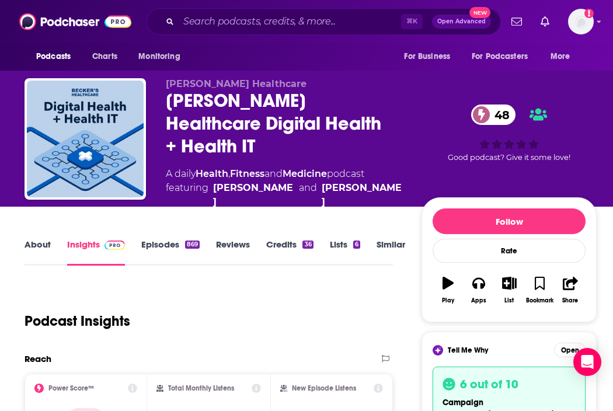
scroll to position [0, 4]
click at [250, 23] on input "Search podcasts, credits, & more..." at bounding box center [290, 21] width 222 height 19
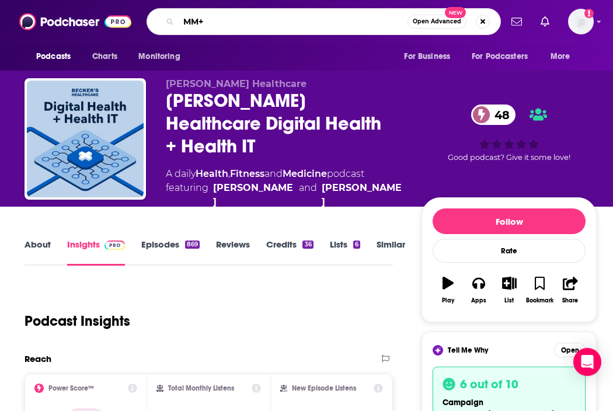
type input "MM+M"
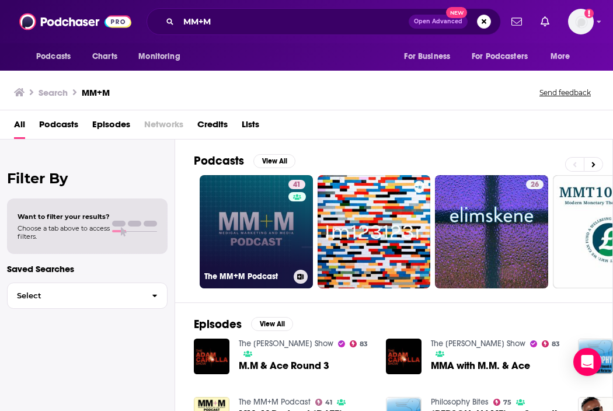
click at [256, 225] on link "41 The MM+M Podcast" at bounding box center [256, 231] width 113 height 113
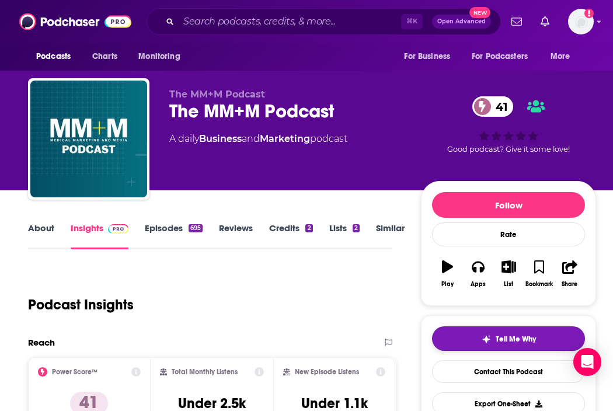
click at [413, 338] on button "Tell Me Why" at bounding box center [508, 338] width 153 height 25
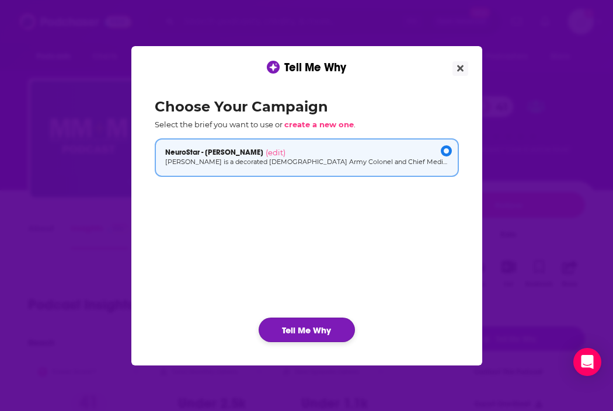
click at [277, 329] on button "Tell Me Why" at bounding box center [306, 329] width 96 height 25
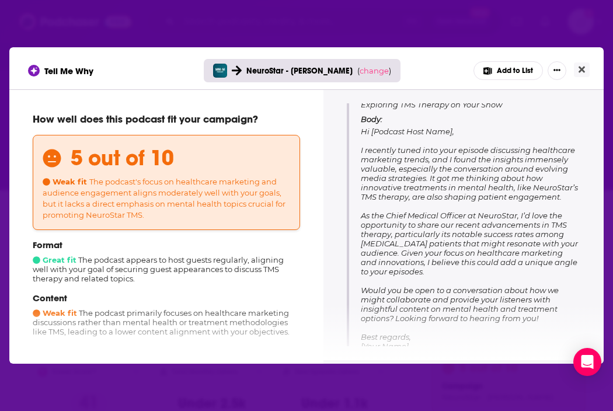
scroll to position [153, 0]
